Goal: Task Accomplishment & Management: Manage account settings

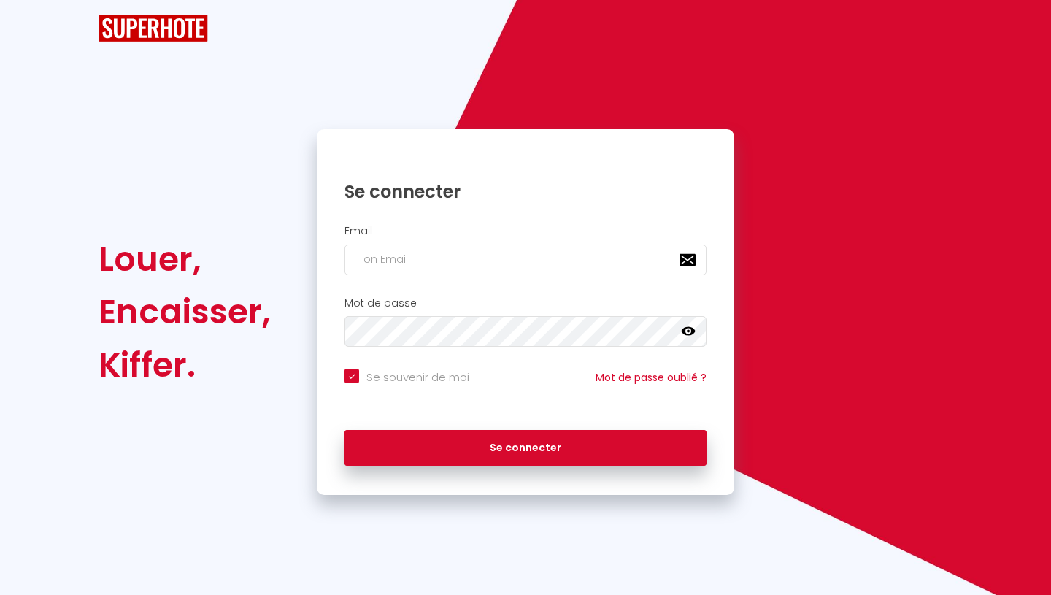
checkbox input "true"
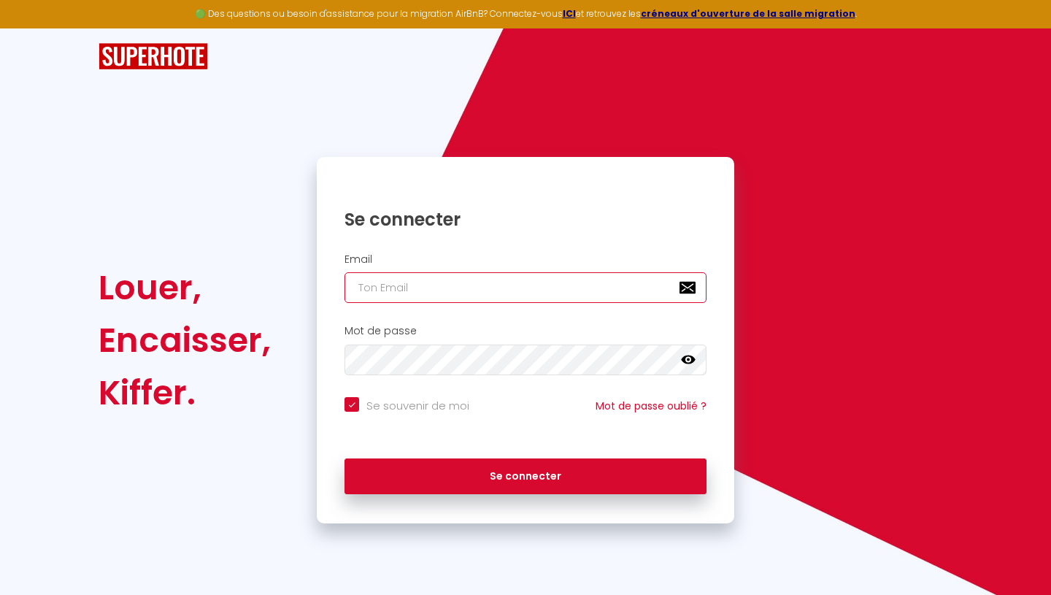
type input "[EMAIL_ADDRESS][DOMAIN_NAME]"
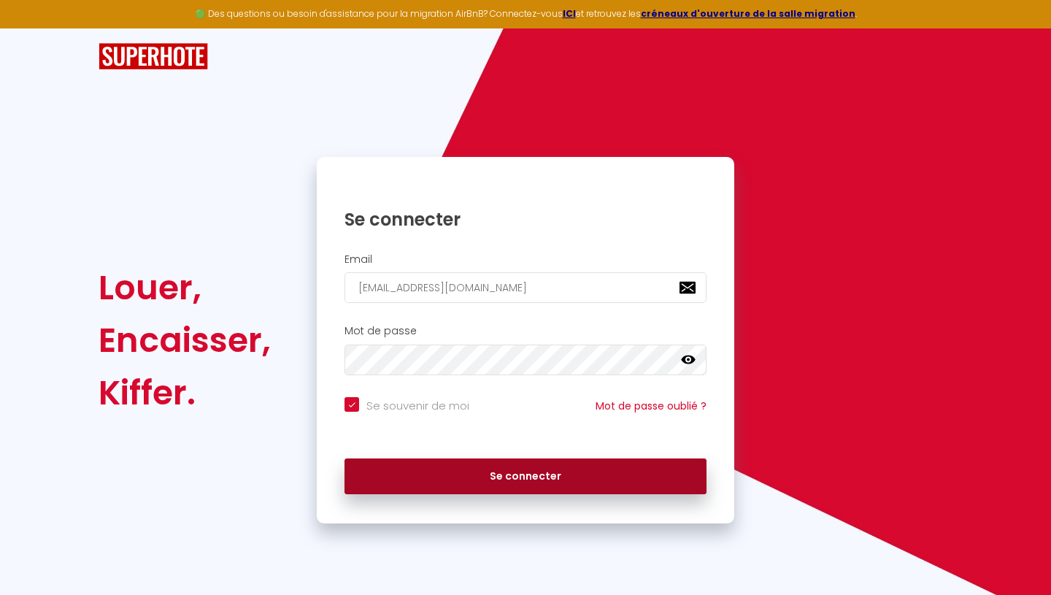
click at [488, 469] on button "Se connecter" at bounding box center [526, 477] width 362 height 37
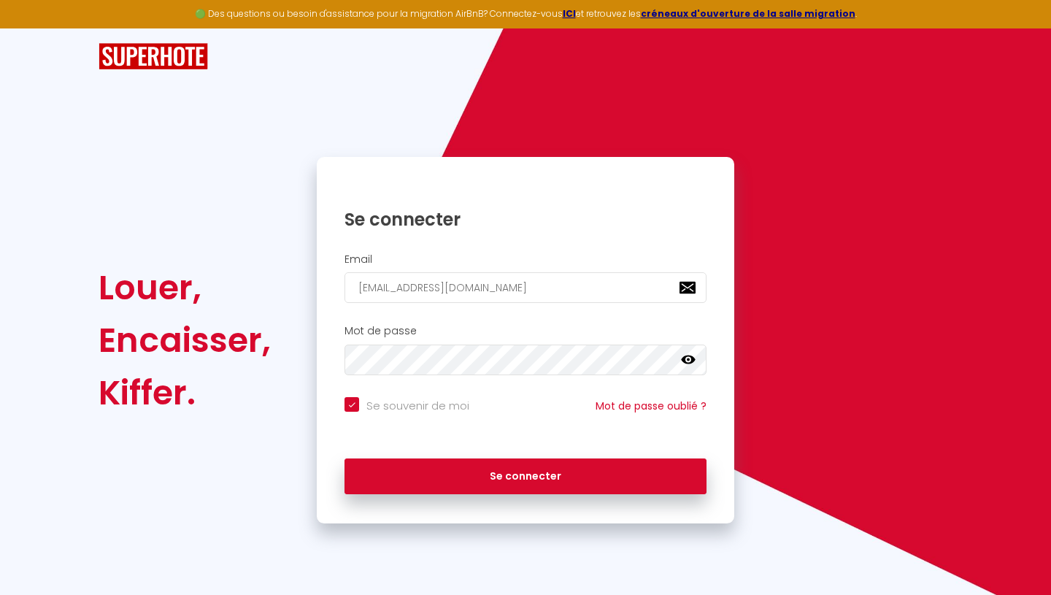
checkbox input "true"
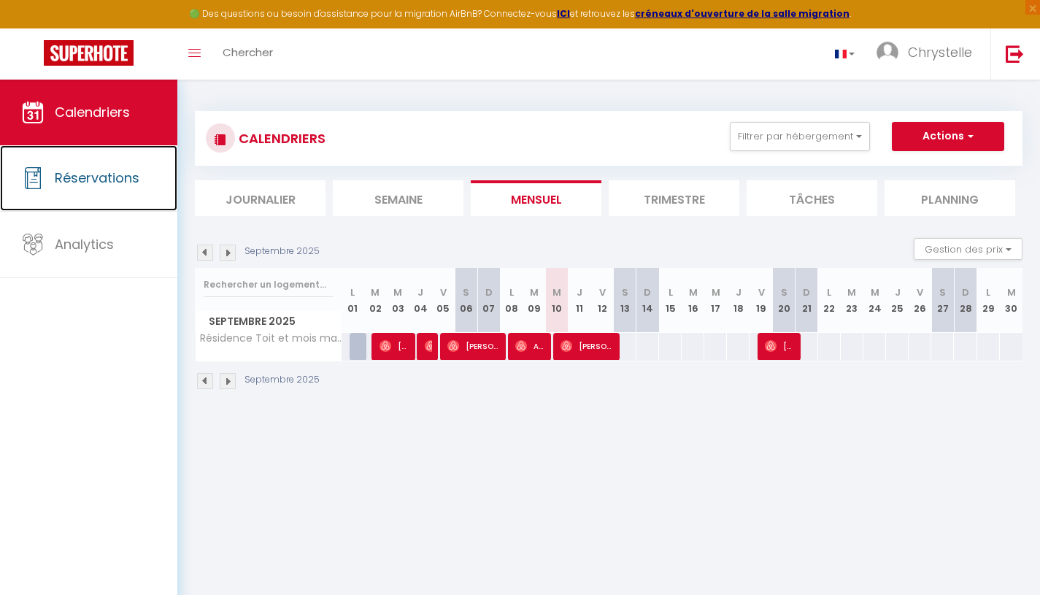
click at [116, 184] on span "Réservations" at bounding box center [97, 178] width 85 height 18
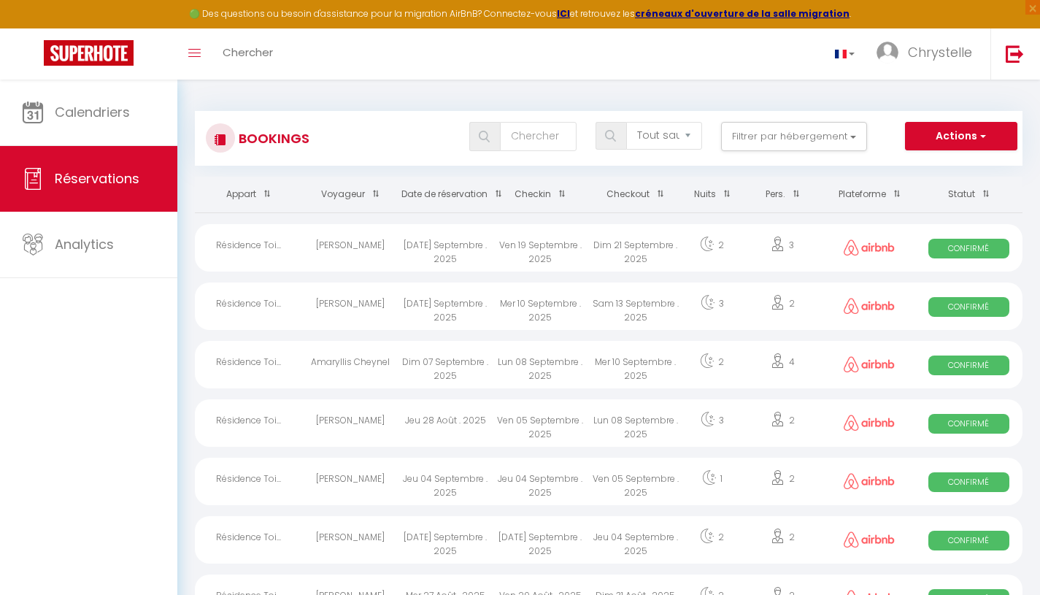
click at [775, 305] on icon at bounding box center [778, 302] width 15 height 15
select select "OK"
select select "1"
select select "0"
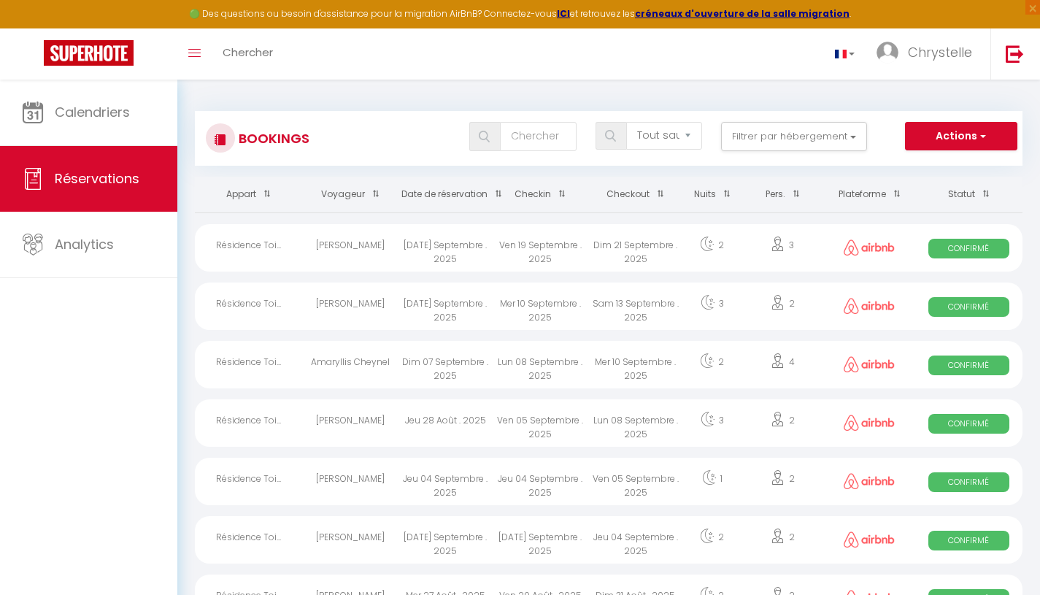
select select "1"
select select
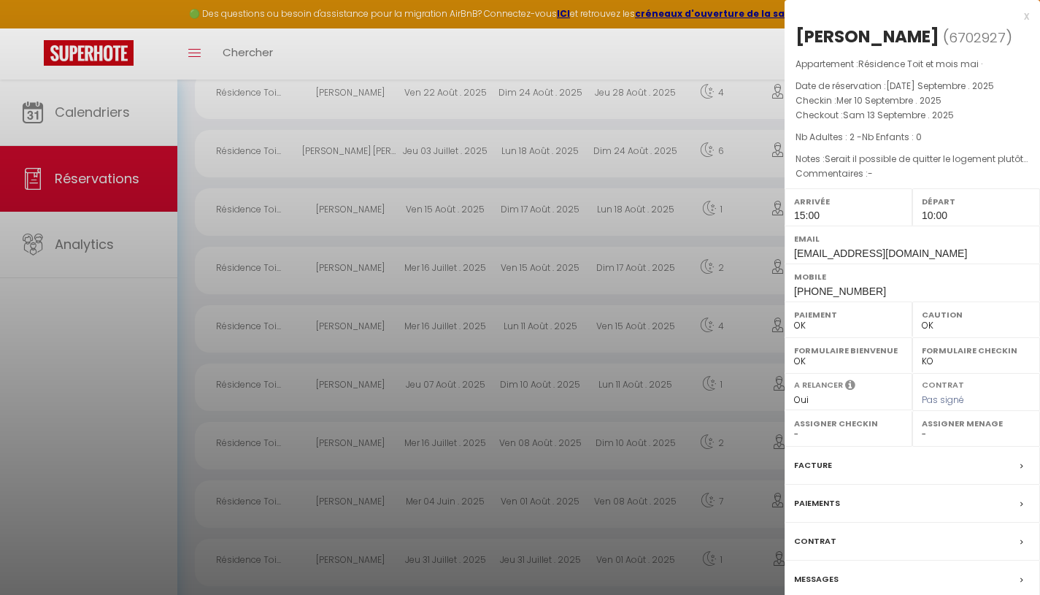
scroll to position [657, 0]
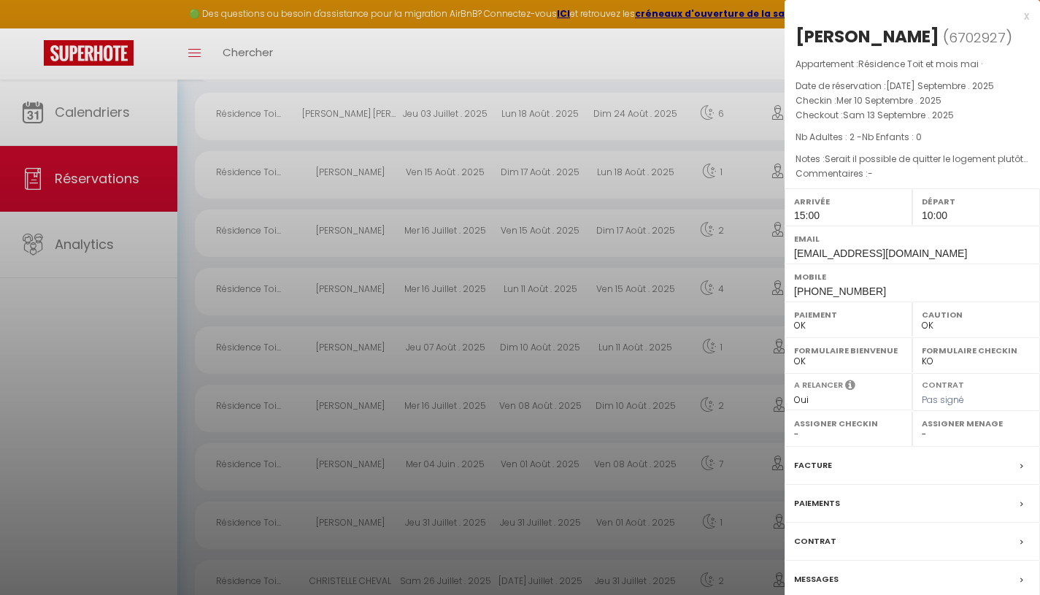
click at [1005, 503] on div "Paiements" at bounding box center [913, 504] width 256 height 38
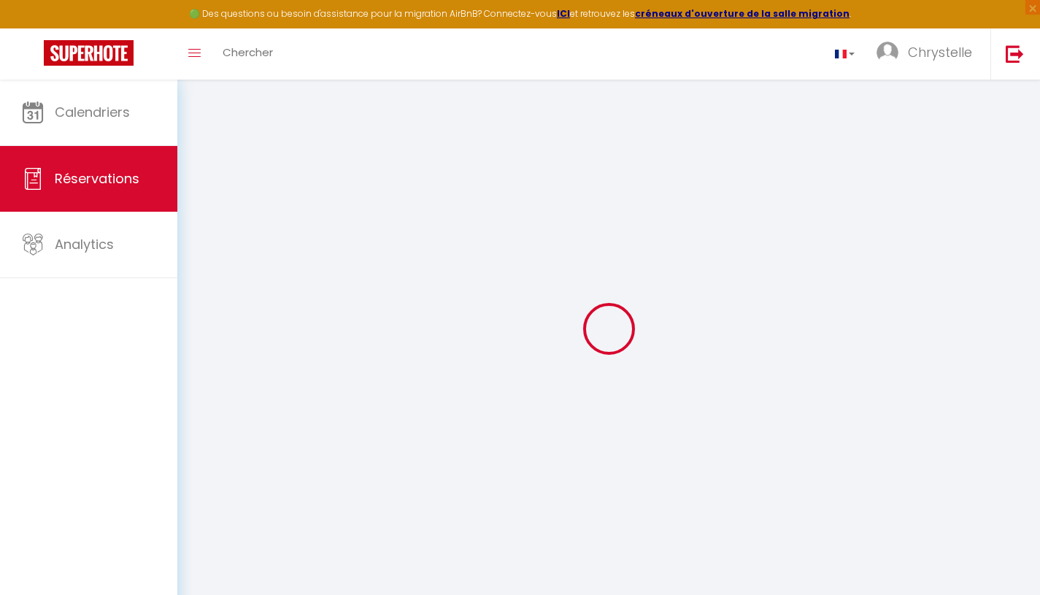
select select "not_cancelled"
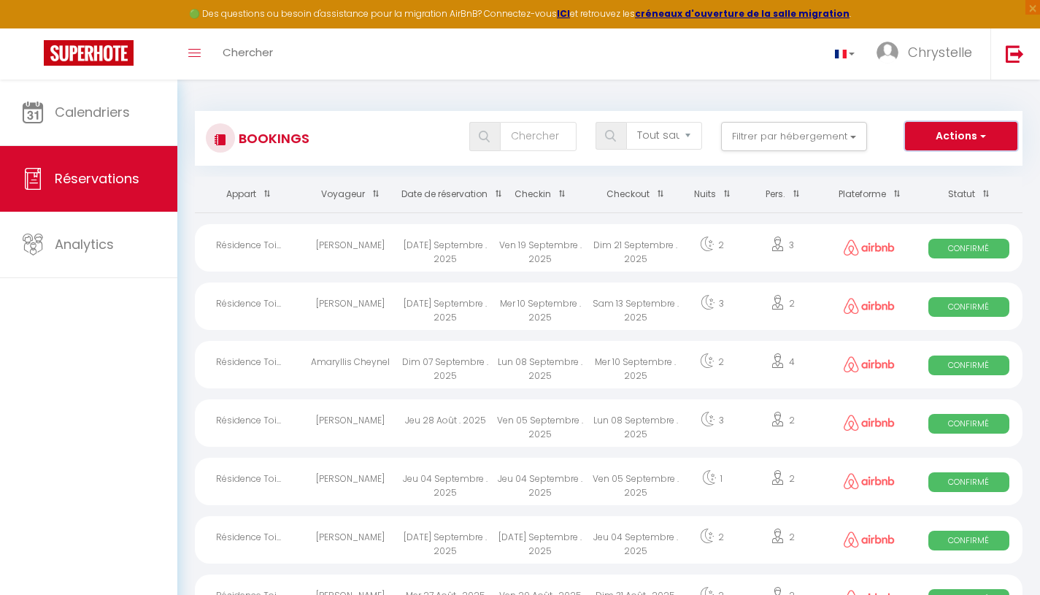
click at [951, 134] on button "Actions" at bounding box center [961, 136] width 112 height 29
click at [791, 139] on button "Filtrer par hébergement" at bounding box center [794, 136] width 146 height 29
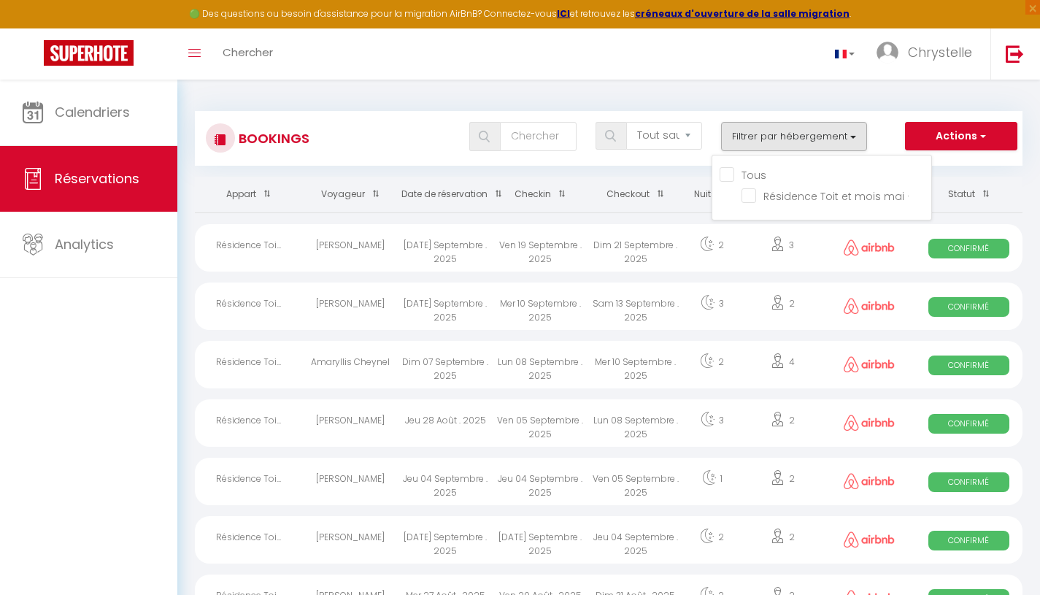
click at [754, 196] on input "Résidence Toit et mois mai ·" at bounding box center [837, 195] width 190 height 15
checkbox input "true"
click at [681, 177] on th "Checkout" at bounding box center [636, 195] width 95 height 36
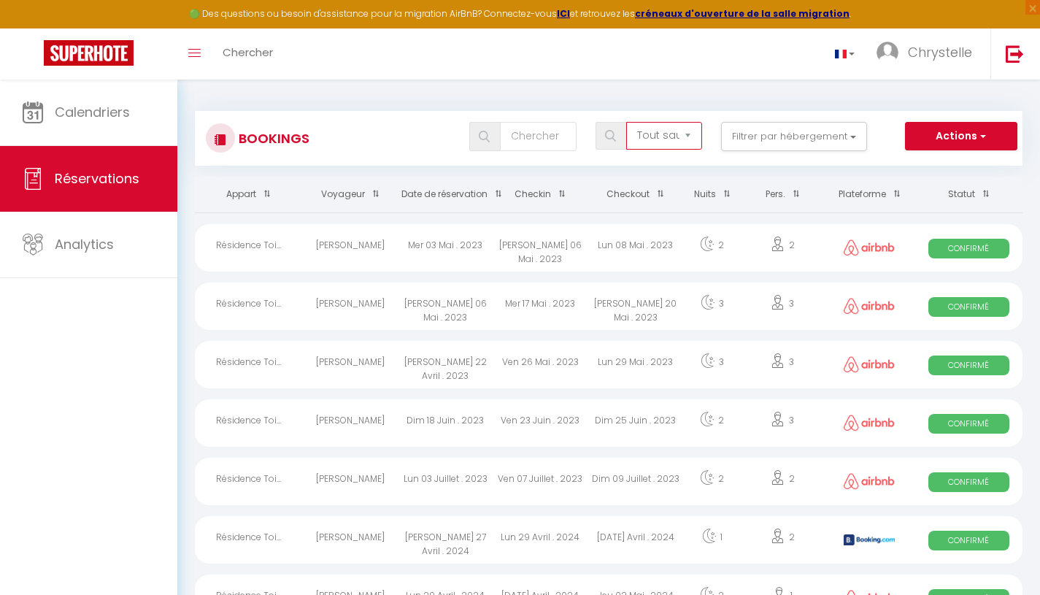
click at [659, 138] on select "Tous les statuts Annulé Confirmé Non Confirmé Tout sauf annulé No Show Request" at bounding box center [664, 136] width 76 height 28
click at [590, 164] on div "Bookings Tous les statuts Annulé Confirmé Non Confirmé Tout sauf annulé No Show…" at bounding box center [609, 138] width 828 height 55
click at [89, 123] on link "Calendriers" at bounding box center [88, 113] width 177 height 66
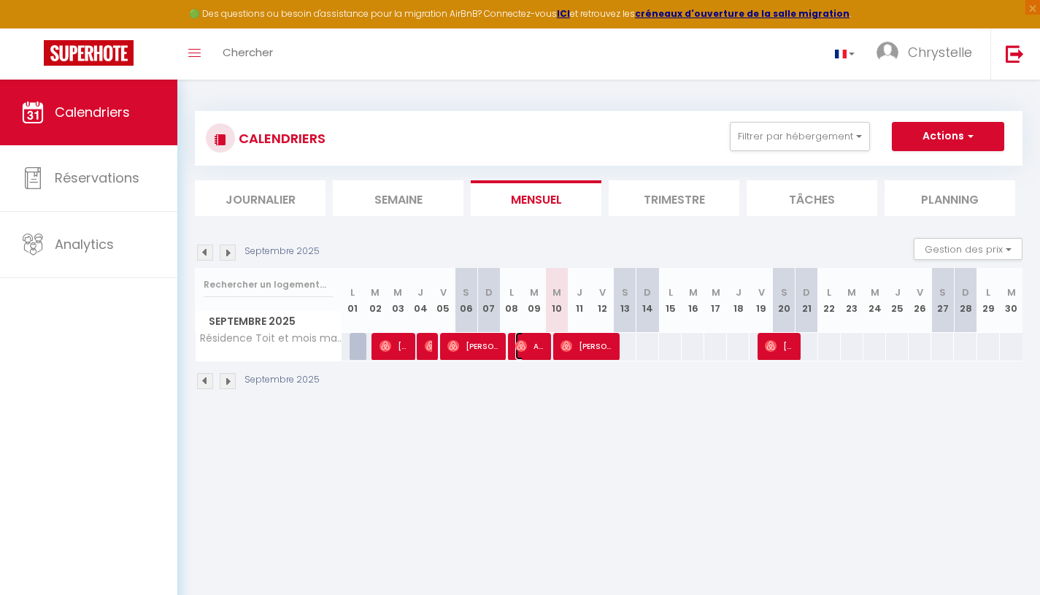
click at [532, 344] on span "Amaryllis Cheynel" at bounding box center [530, 346] width 30 height 28
select select "OK"
select select "1"
select select "0"
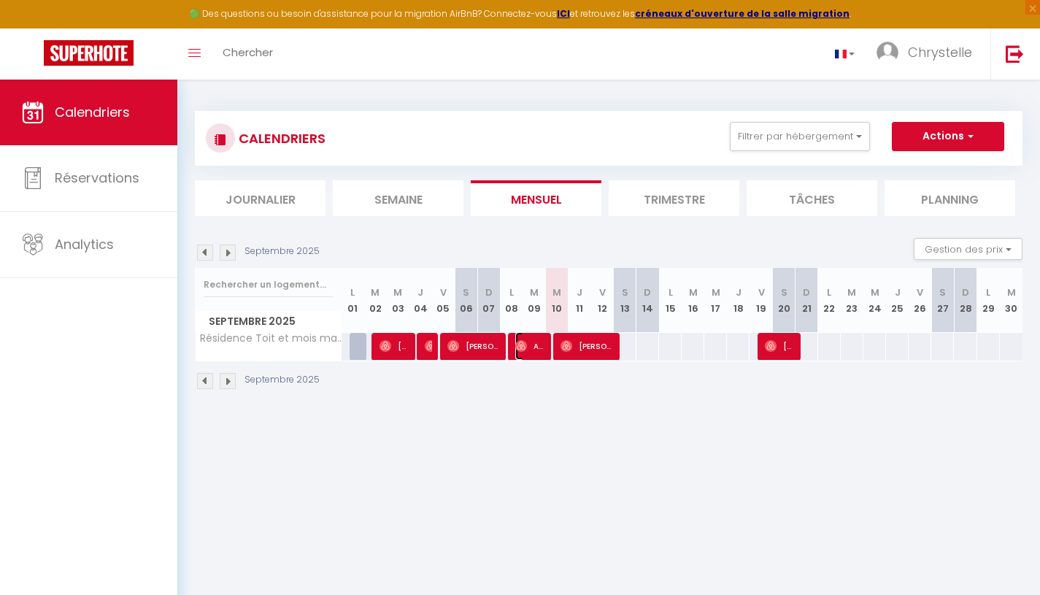
select select "1"
select select
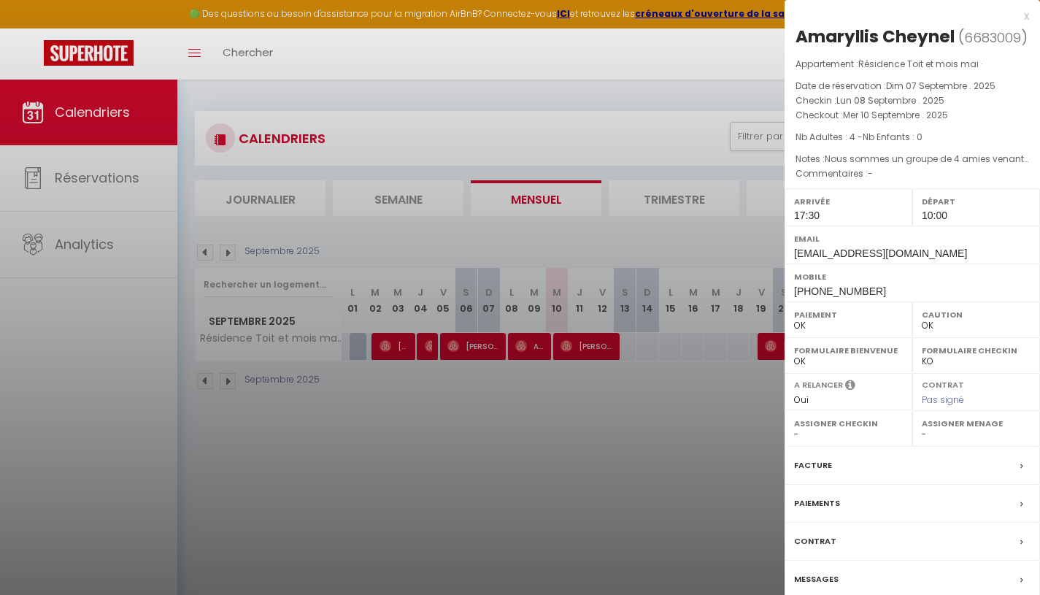
click at [1023, 504] on icon at bounding box center [1022, 504] width 3 height 9
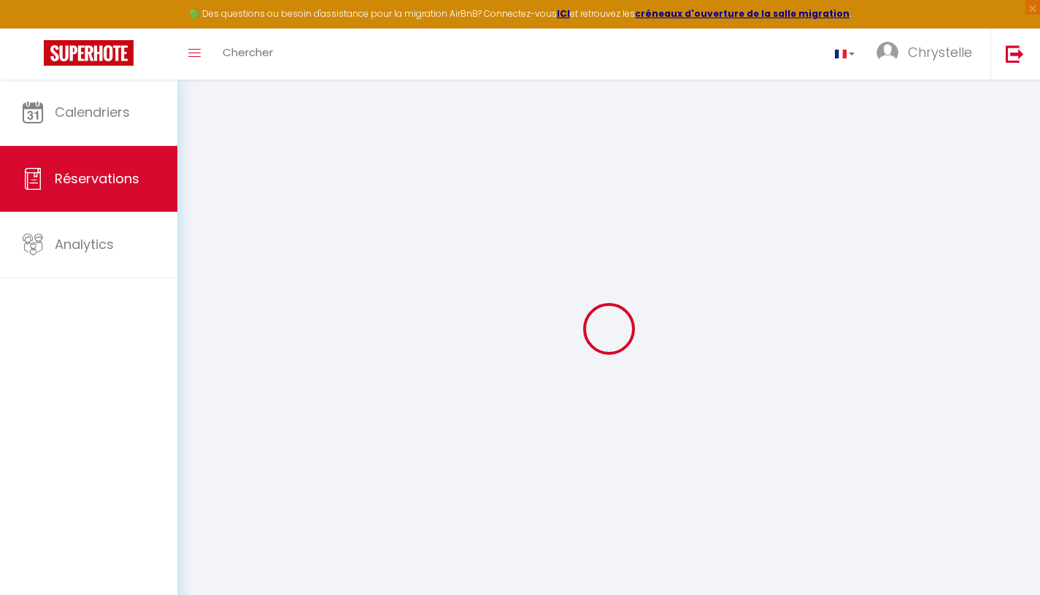
select select
checkbox input "false"
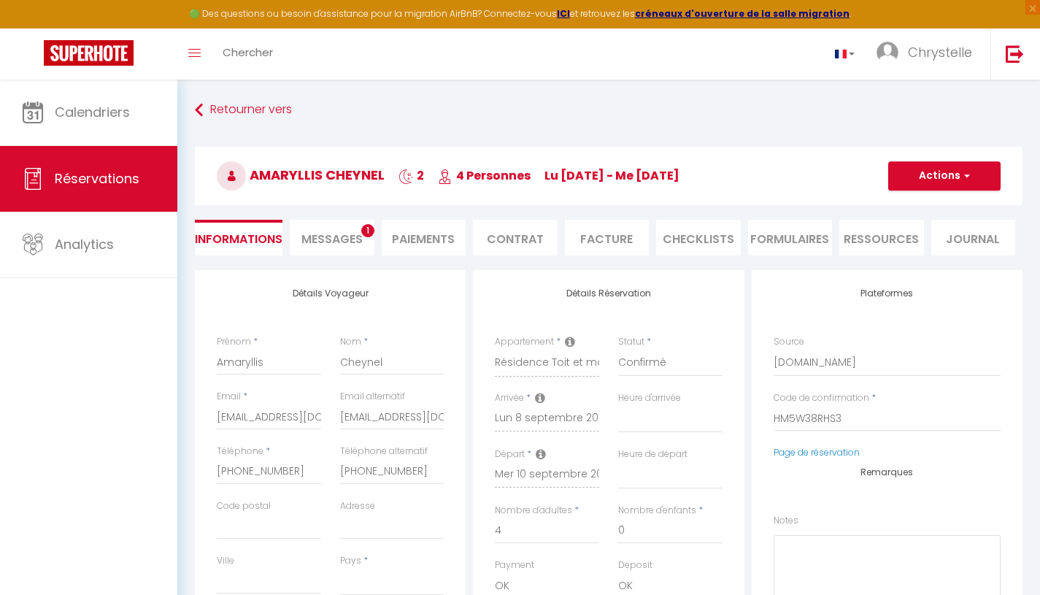
select select
checkbox input "false"
type textarea "Nous sommes un groupe de 4 amies venant profiter de la mer avant la reprise du …"
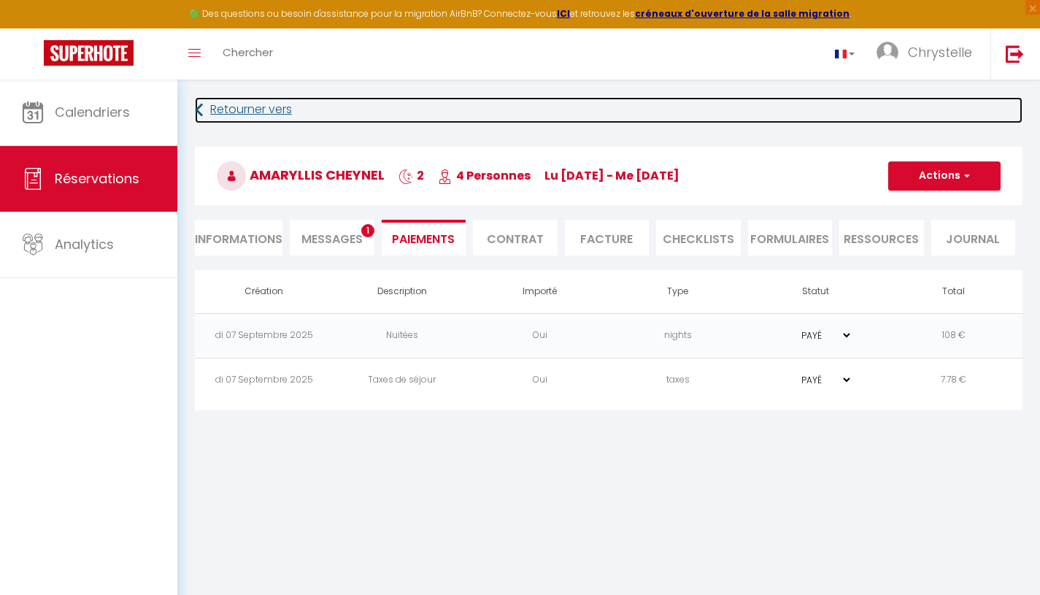
click at [233, 106] on link "Retourner vers" at bounding box center [609, 110] width 828 height 26
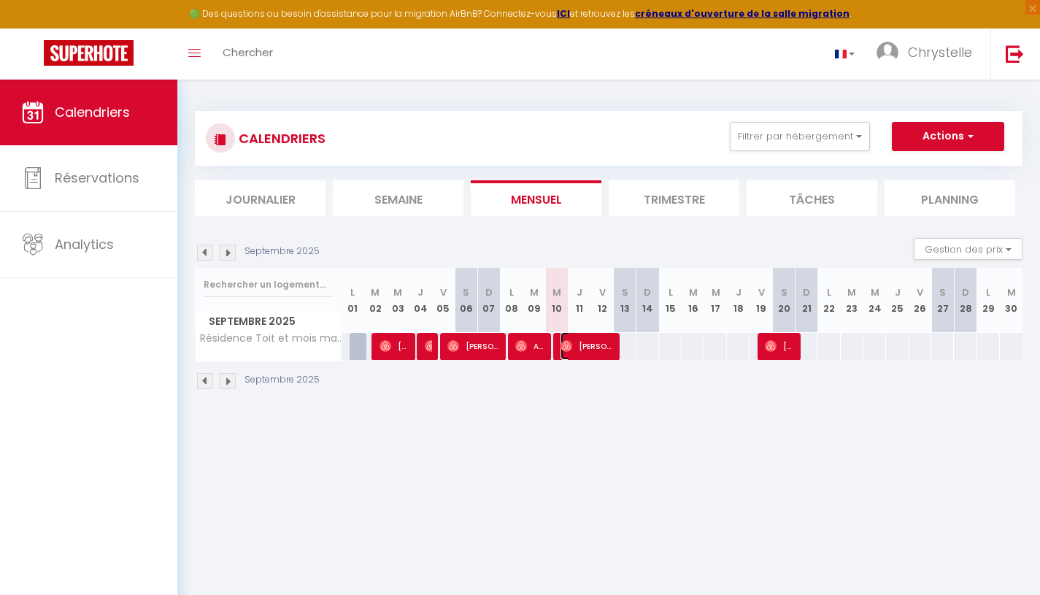
click at [590, 349] on span "[PERSON_NAME]" at bounding box center [587, 346] width 53 height 28
select select "OK"
select select "1"
select select "0"
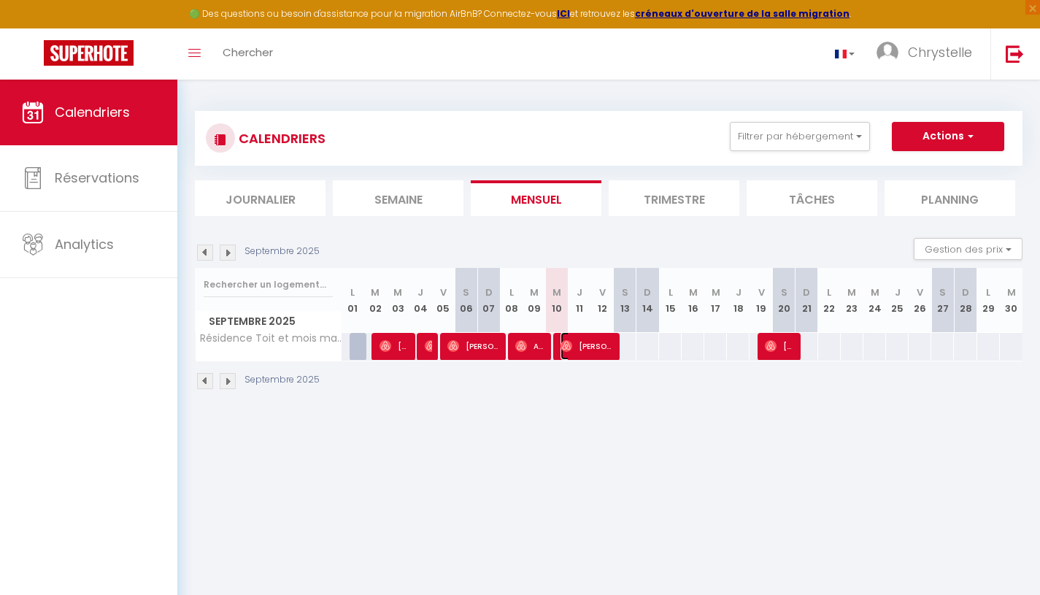
select select "1"
select select
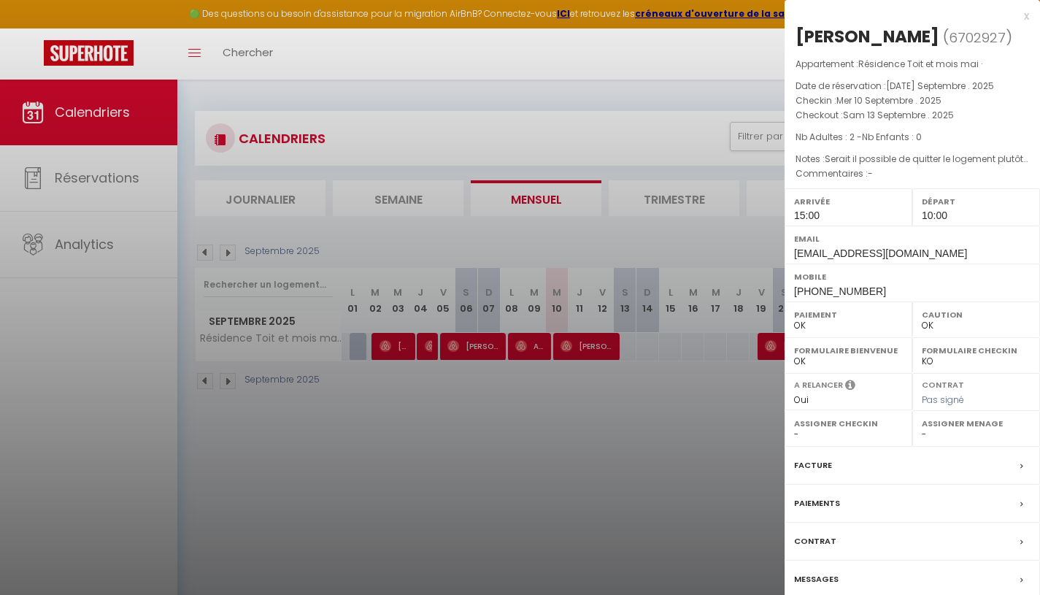
click at [822, 502] on label "Paiements" at bounding box center [817, 503] width 46 height 15
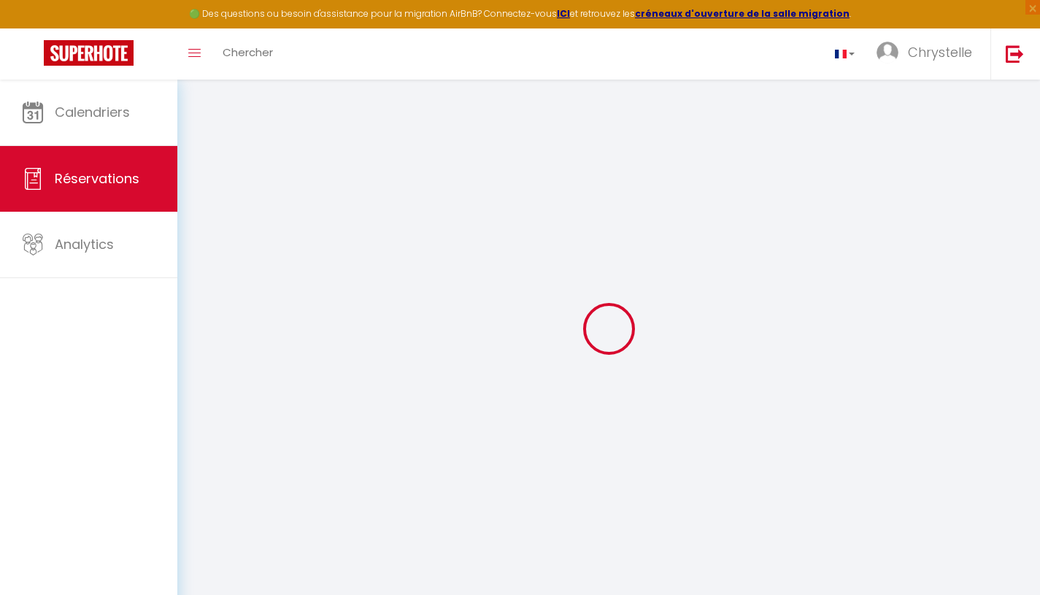
select select
checkbox input "false"
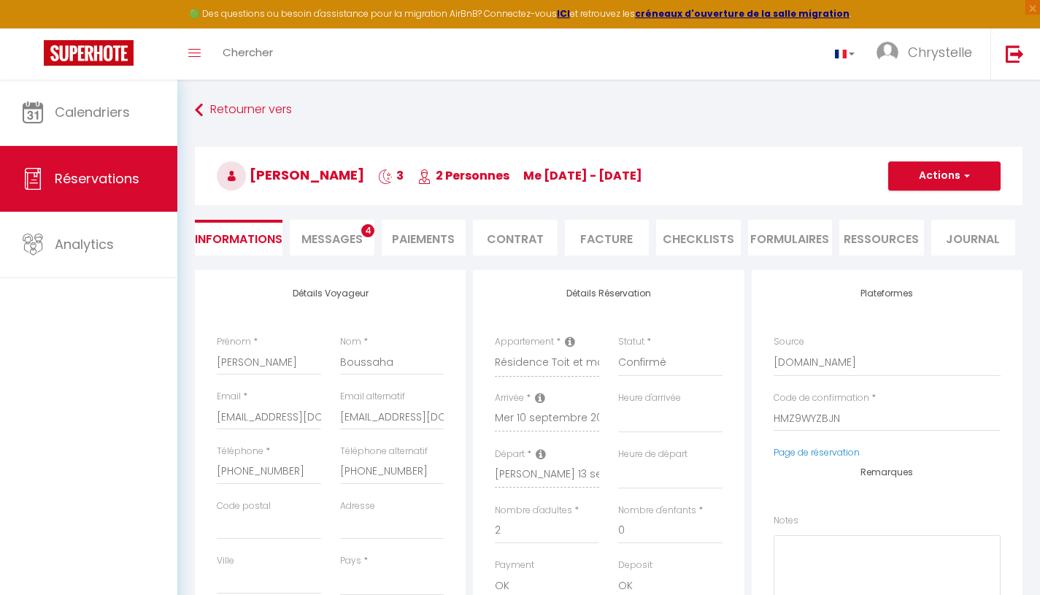
select select
checkbox input "false"
type textarea "Serait il possible de quitter le logement plutôt vers 11:00 ou voir même 12:00 …"
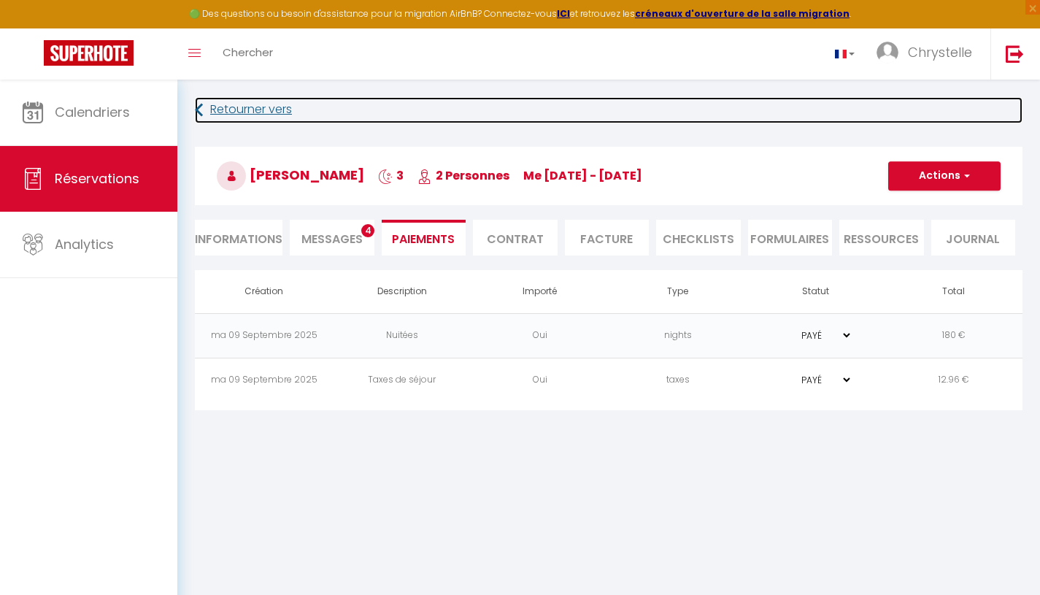
click at [216, 104] on link "Retourner vers" at bounding box center [609, 110] width 828 height 26
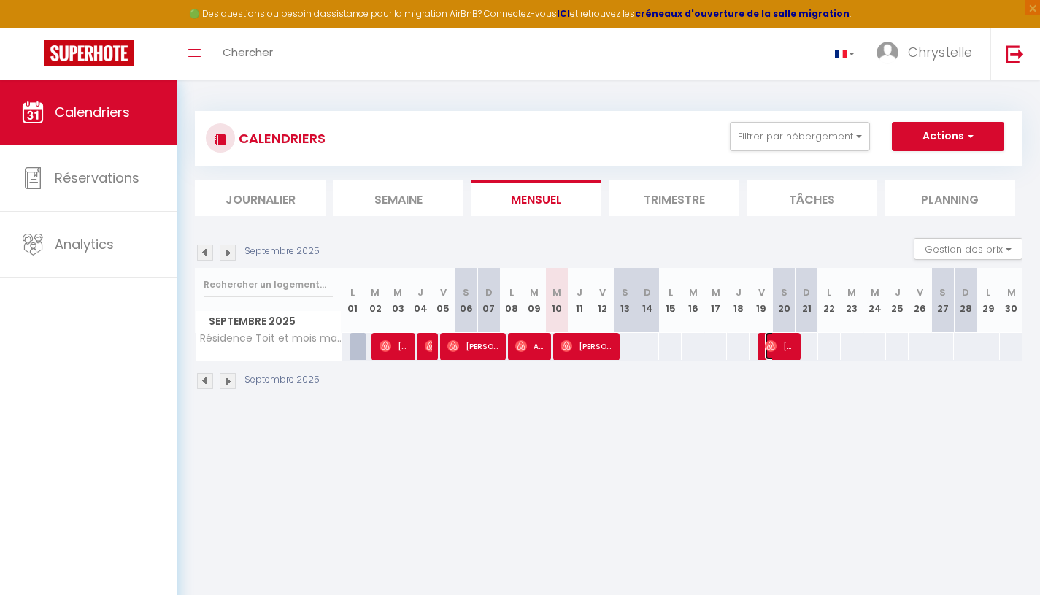
click at [783, 342] on span "[PERSON_NAME]" at bounding box center [780, 346] width 30 height 28
select select "OK"
select select "0"
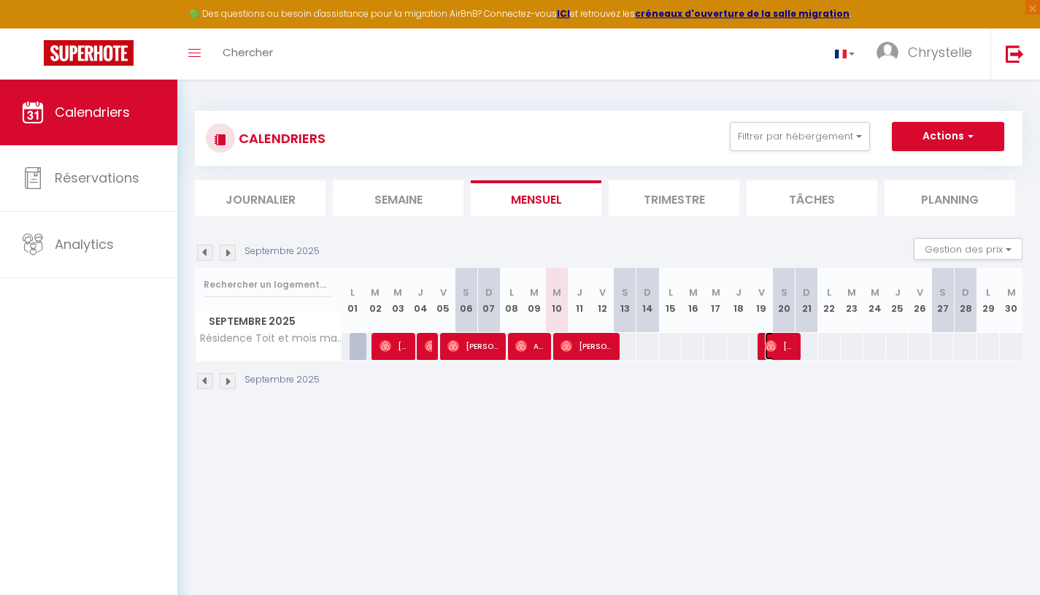
select select "1"
select select
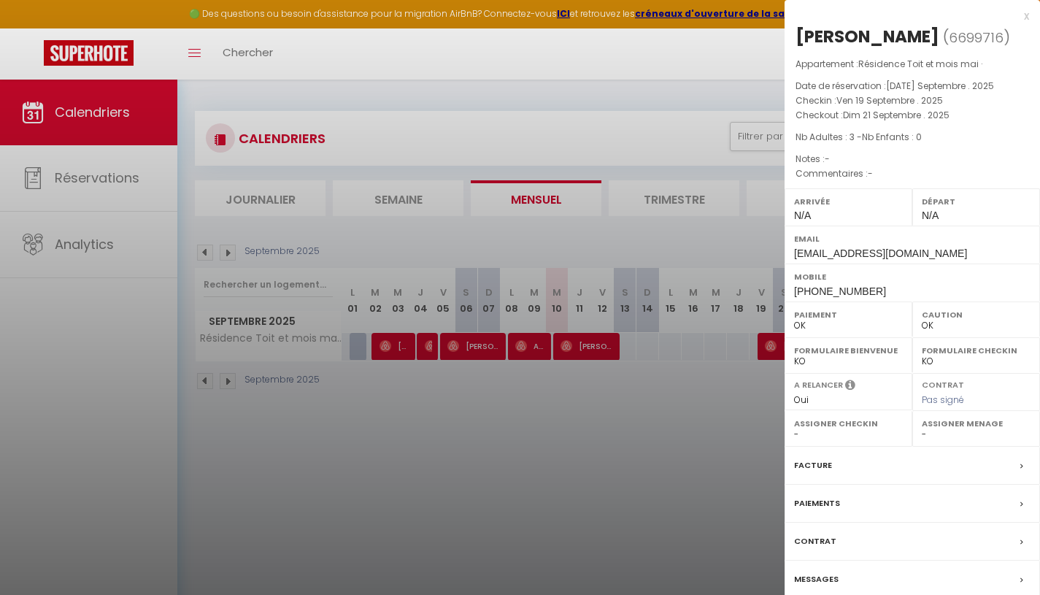
click at [1020, 505] on div "Paiements" at bounding box center [913, 504] width 256 height 38
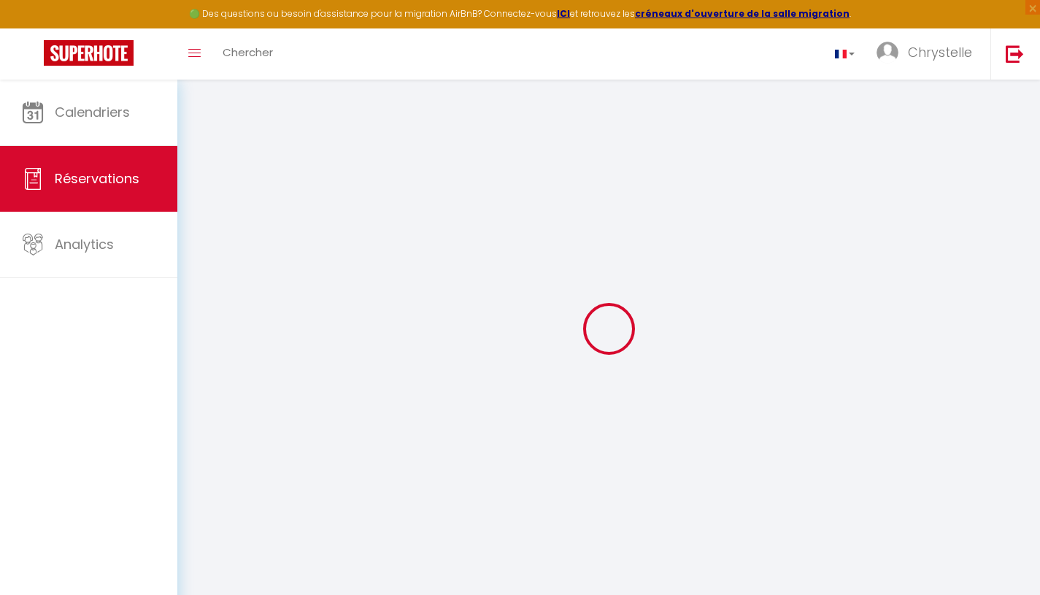
select select
checkbox input "false"
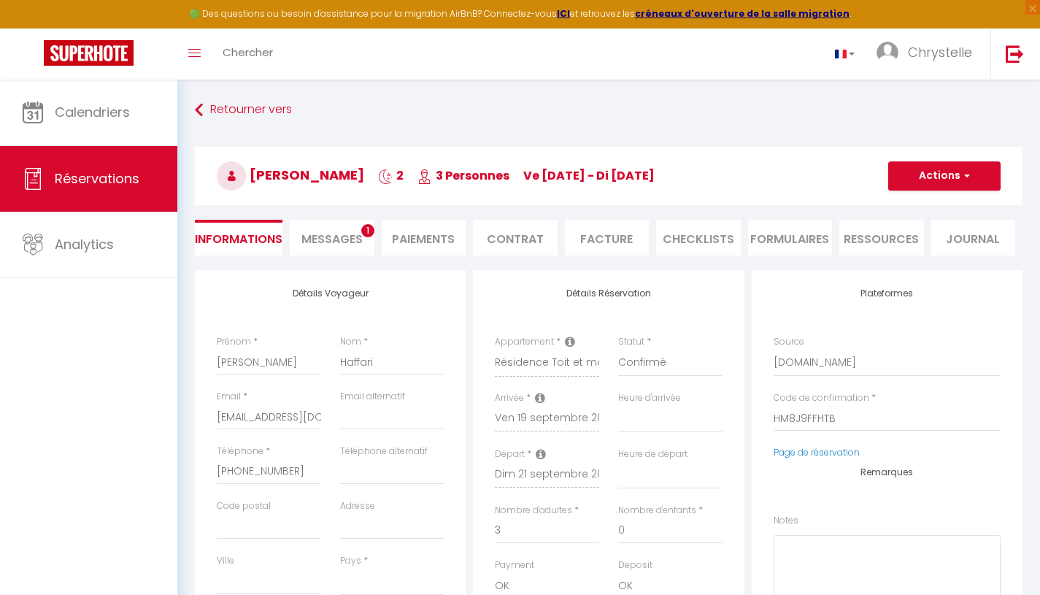
select select
checkbox input "false"
